Goal: Use online tool/utility: Utilize a website feature to perform a specific function

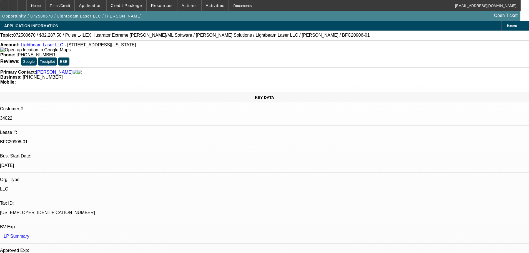
select select "0.1"
select select "2"
select select "0"
select select "6"
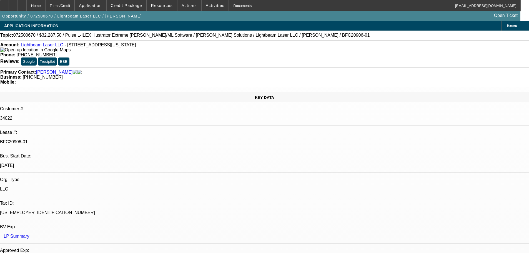
select select "0.1"
select select "2"
select select "0"
select select "6"
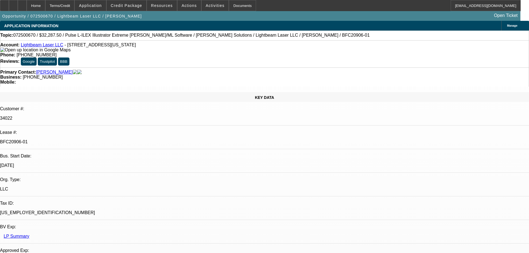
select select "0.1"
select select "2"
select select "0"
select select "6"
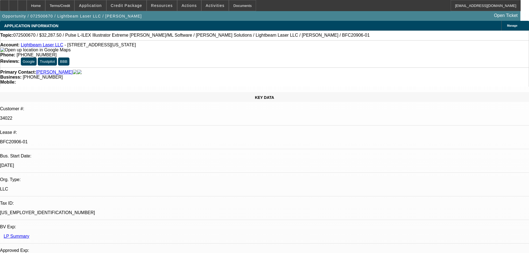
select select "0.1"
select select "2"
select select "0"
select select "6"
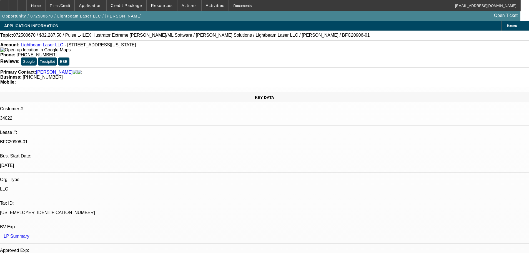
scroll to position [228, 0]
